Goal: Task Accomplishment & Management: Complete application form

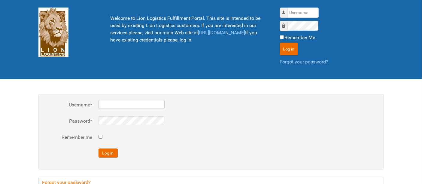
click at [135, 104] on input "Username *" at bounding box center [131, 104] width 66 height 9
click at [297, 12] on input "Username" at bounding box center [302, 13] width 31 height 10
type input "al"
click at [280, 43] on button "Log in" at bounding box center [289, 49] width 18 height 13
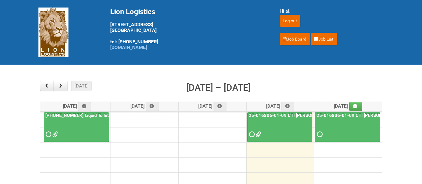
click at [356, 124] on div at bounding box center [347, 129] width 64 height 20
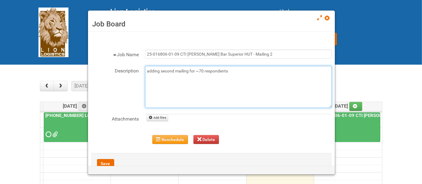
click at [243, 70] on textarea "adding second mailing for ~70 respondents" at bounding box center [238, 87] width 187 height 42
type textarea "adding second mailing for ~70 respondents 8/28 - labels/MOR"
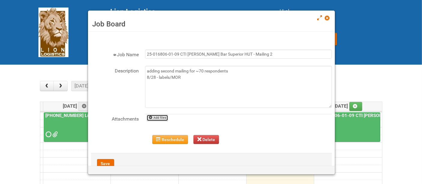
click at [163, 119] on link "Add files" at bounding box center [157, 117] width 22 height 7
type input "C:\fakepath\[PERSON_NAME] - Label File Mailing 2 - Lion.xlsx"
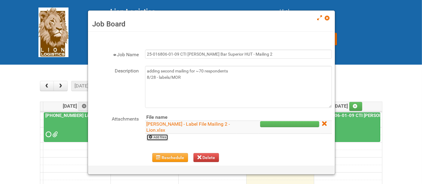
click at [160, 136] on link "Add files" at bounding box center [157, 137] width 22 height 7
type input "C:\fakepath\MOR 25-016806-01-09 Mailing 2.xlsm"
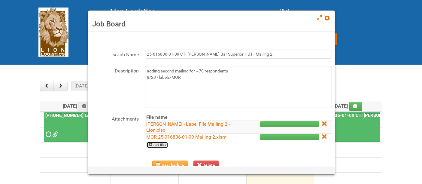
scroll to position [42, 0]
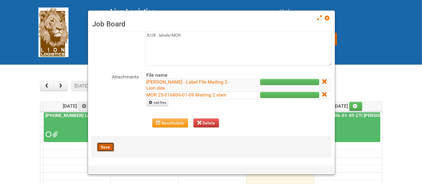
click at [106, 146] on button "Save" at bounding box center [105, 146] width 17 height 9
